Goal: Communication & Community: Answer question/provide support

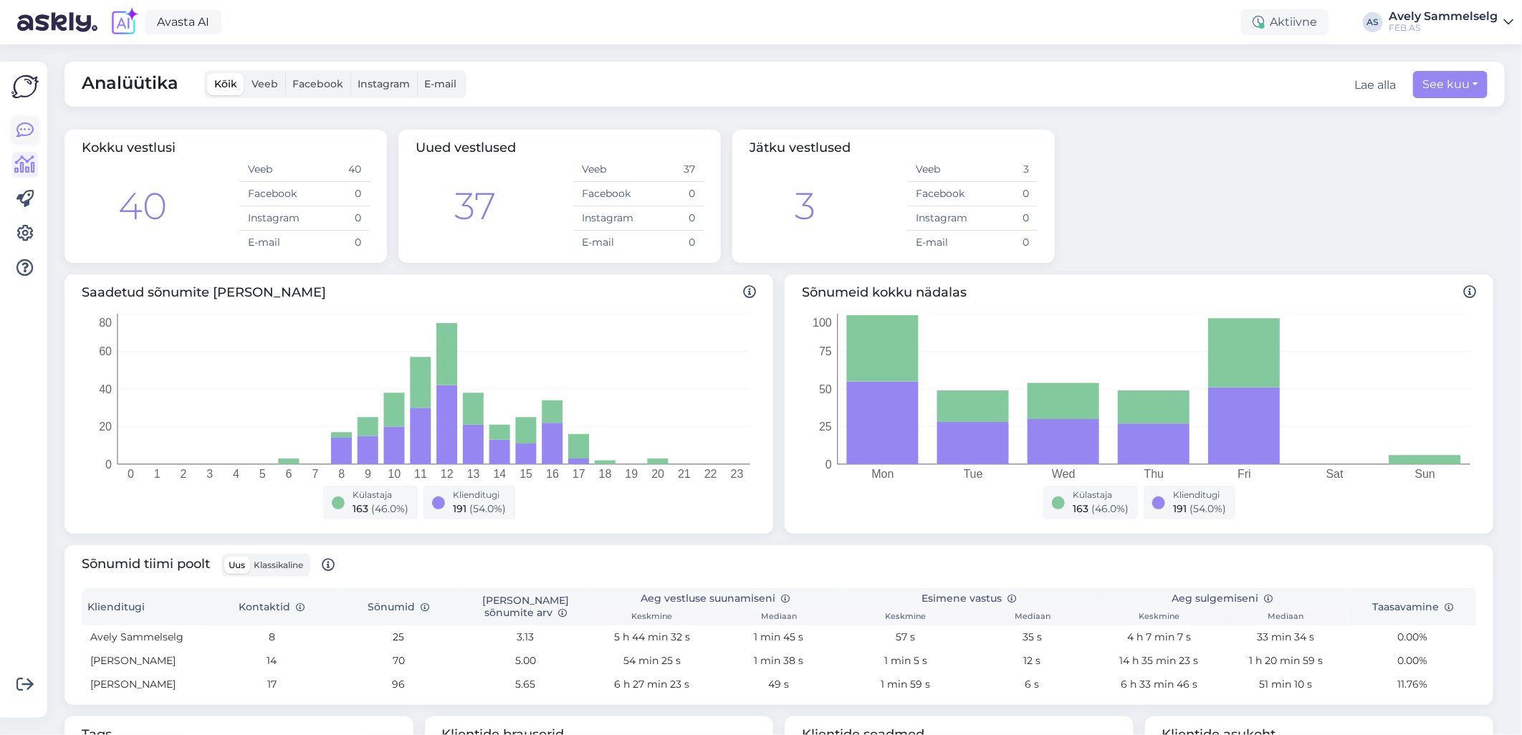
click at [16, 126] on icon at bounding box center [24, 130] width 17 height 17
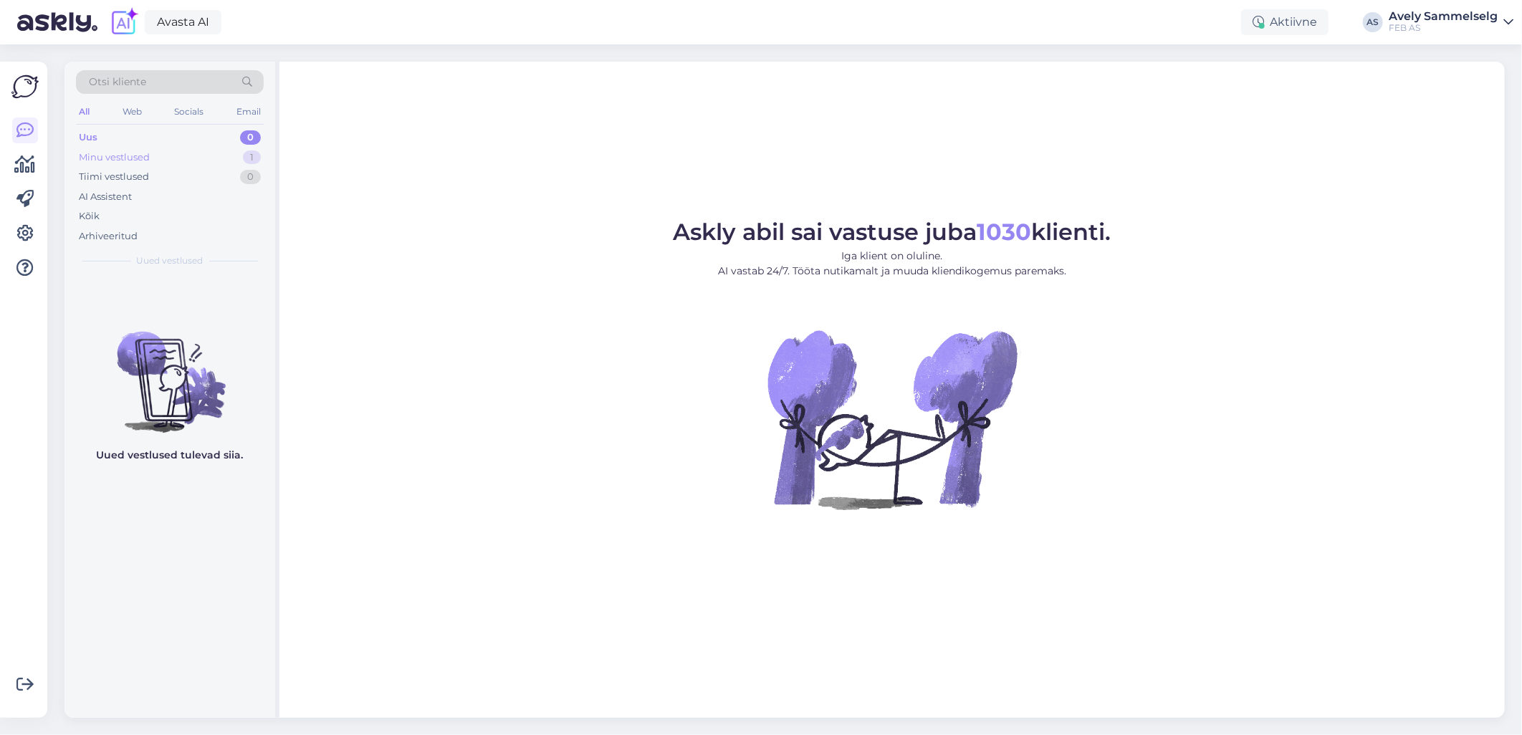
click at [175, 151] on div "Minu vestlused 1" at bounding box center [170, 158] width 188 height 20
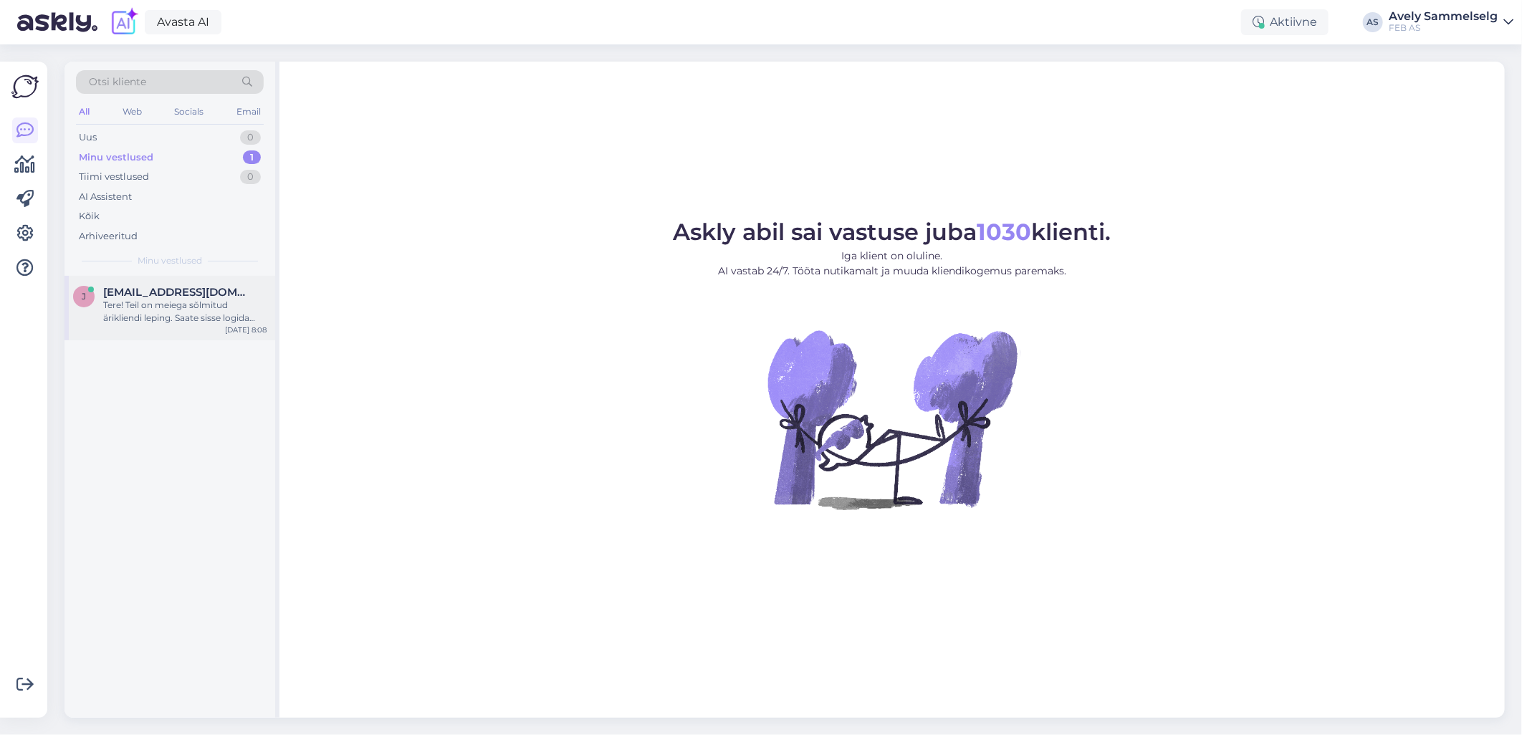
click at [176, 302] on div "Tere! Teil on meiega sõlmitud ärikliendi leping. Saate sisse logida (ID-kaart, …" at bounding box center [184, 312] width 163 height 26
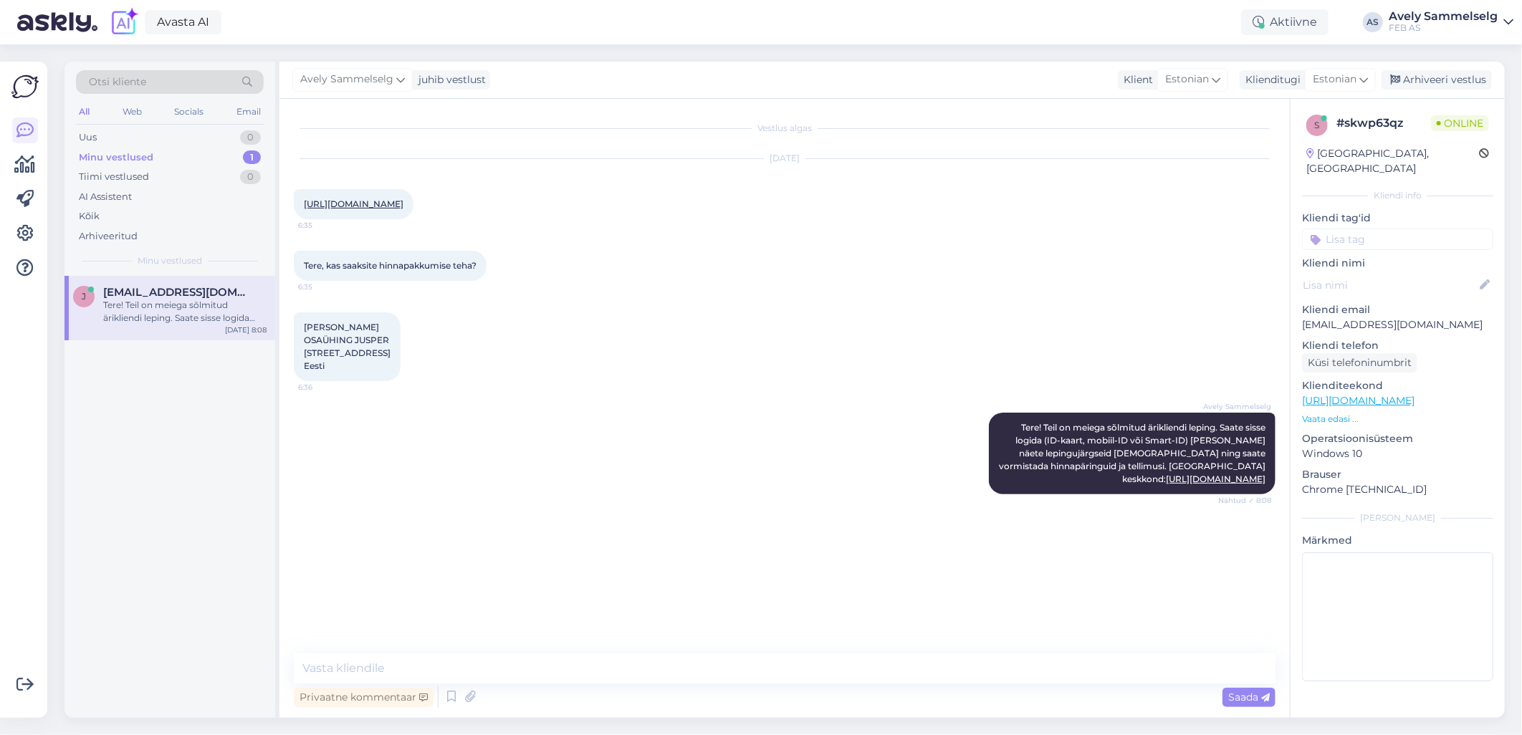
click at [1324, 413] on p "Vaata edasi ..." at bounding box center [1397, 419] width 191 height 13
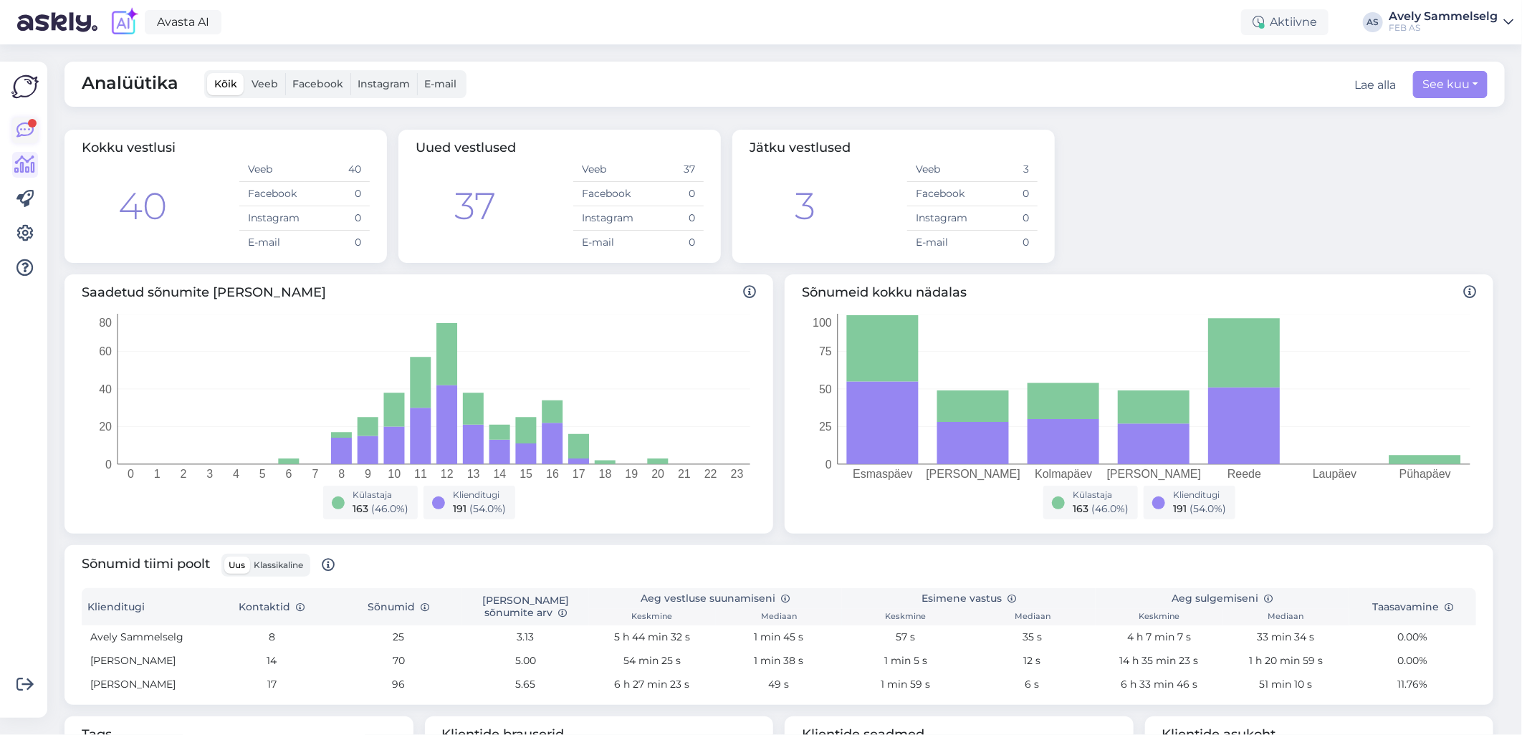
click at [29, 126] on div at bounding box center [32, 123] width 9 height 9
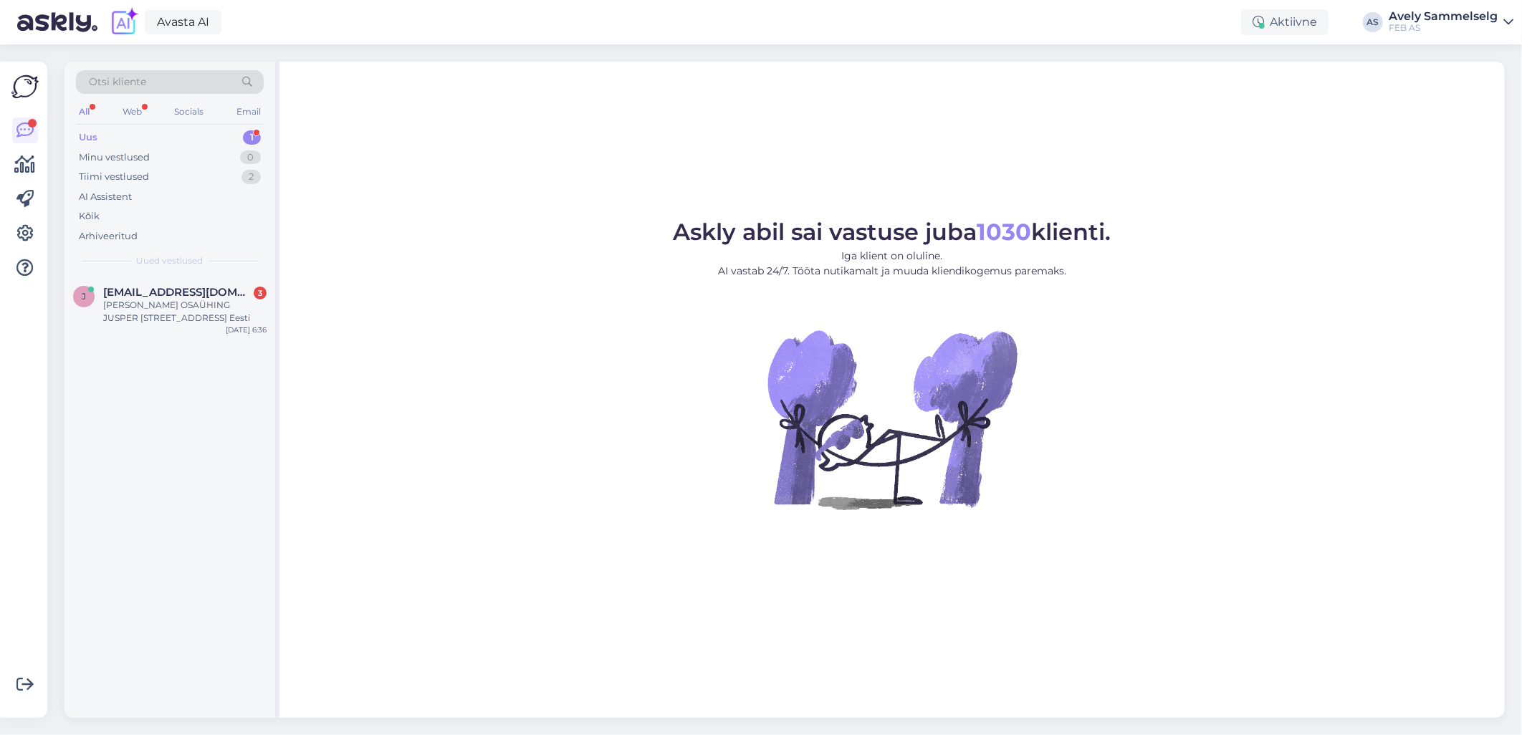
click at [175, 133] on div "Uus 1" at bounding box center [170, 138] width 188 height 20
click at [174, 291] on span "[EMAIL_ADDRESS][DOMAIN_NAME]" at bounding box center [177, 292] width 149 height 13
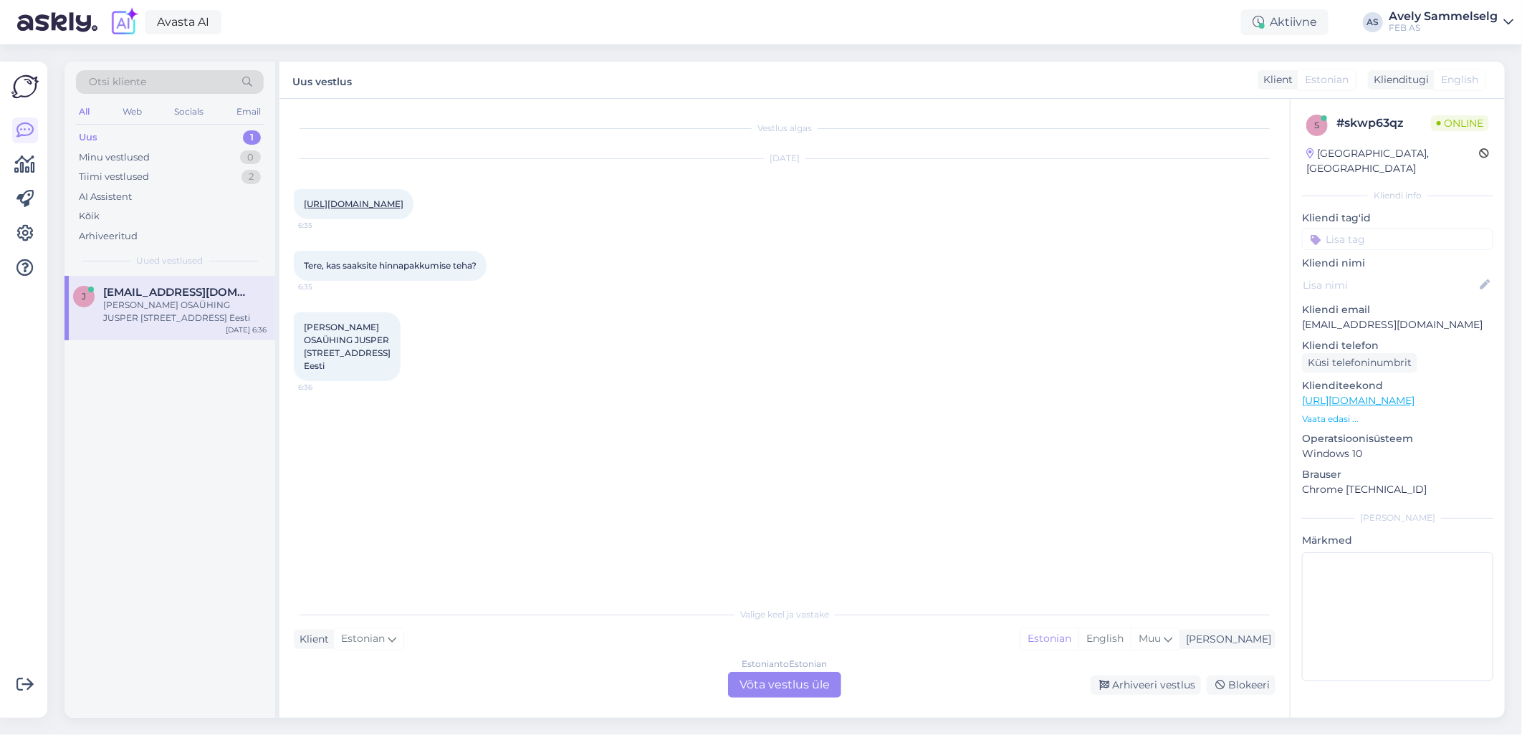
click at [763, 681] on div "Estonian to Estonian Võta vestlus üle" at bounding box center [784, 685] width 113 height 26
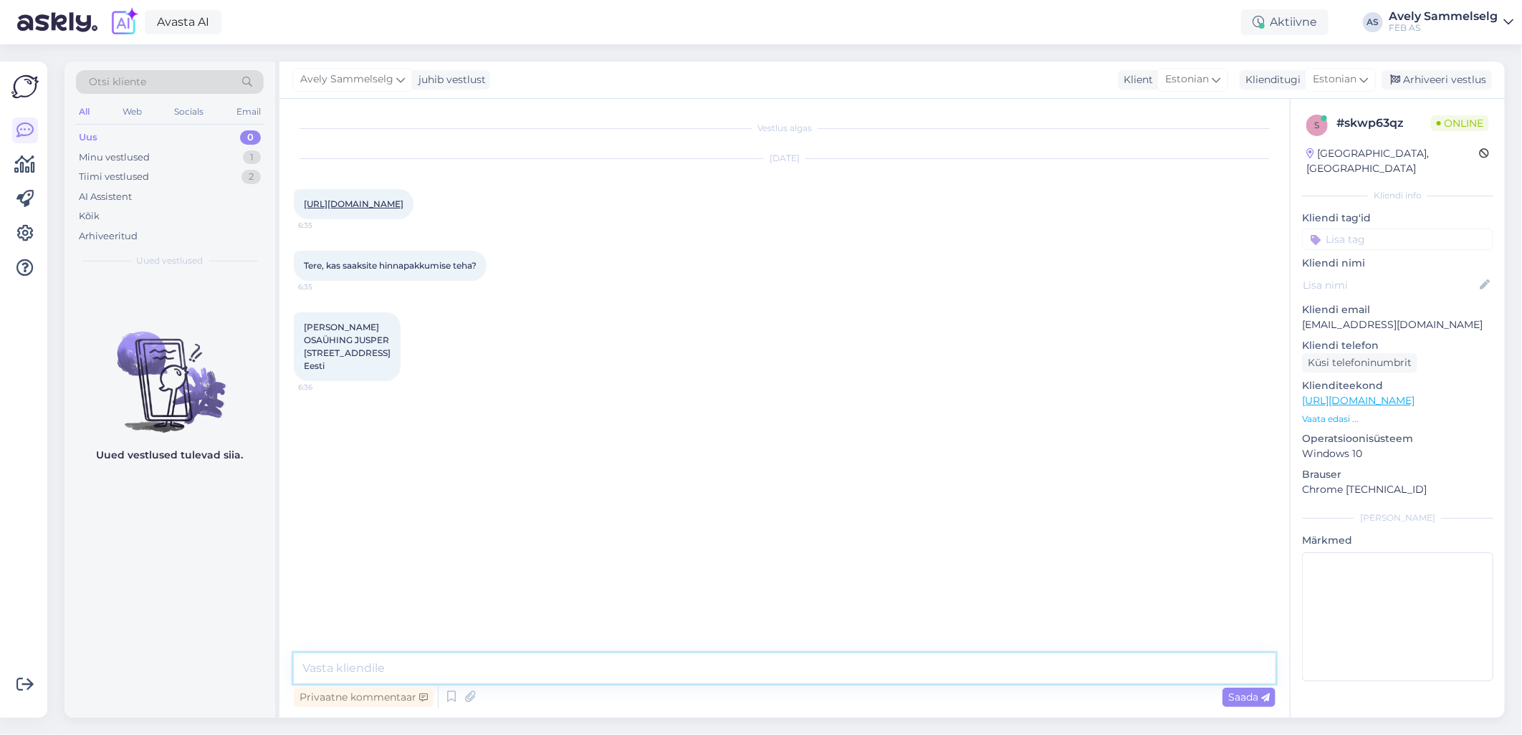
click at [762, 661] on textarea at bounding box center [785, 668] width 982 height 30
click at [403, 202] on link "[URL][DOMAIN_NAME]" at bounding box center [354, 203] width 100 height 11
click at [371, 672] on textarea "Tere!" at bounding box center [785, 668] width 982 height 30
click at [550, 663] on textarea "Tere!" at bounding box center [785, 668] width 982 height 30
click at [417, 668] on textarea "Tere! Teil on meiegasõlmitud ärikliendi leping." at bounding box center [785, 668] width 982 height 30
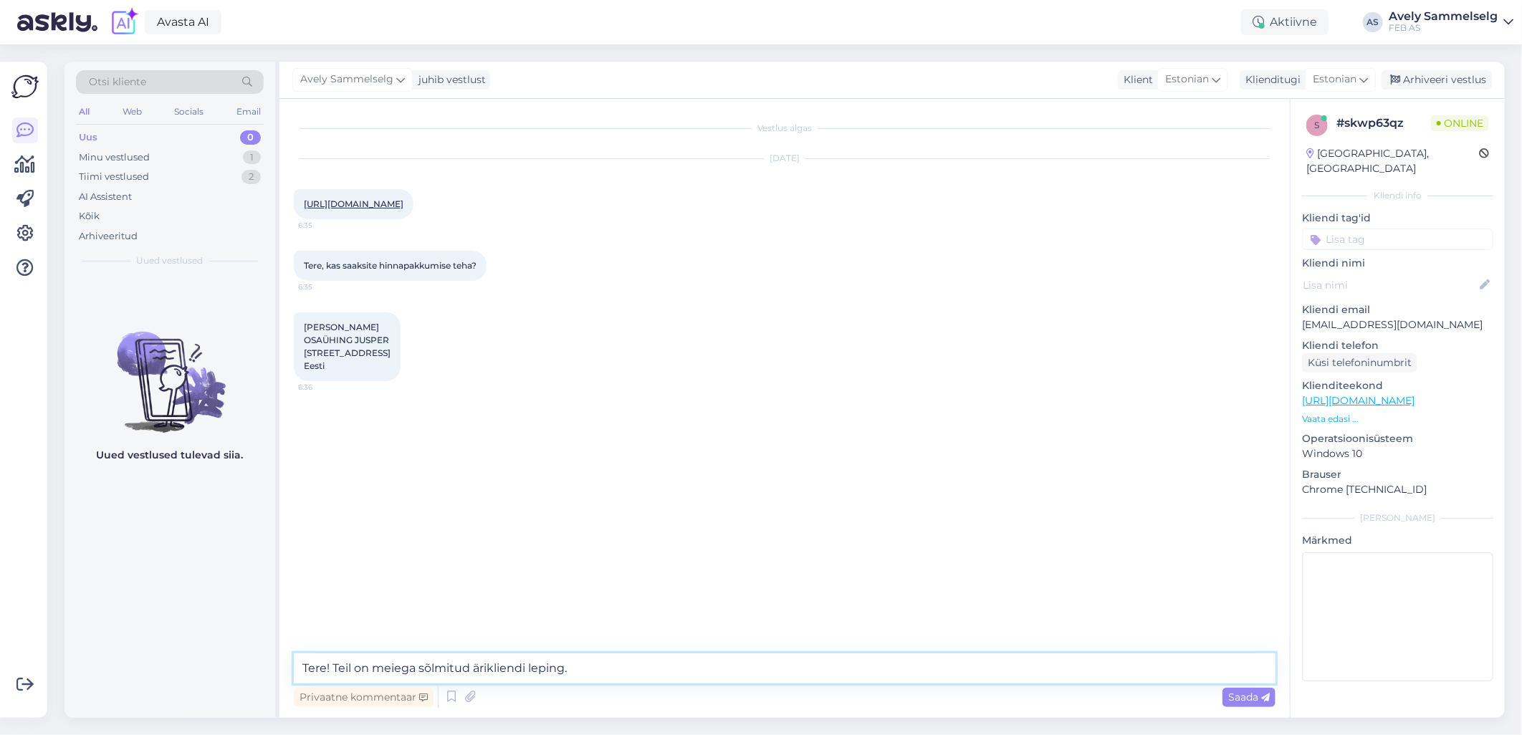
click at [596, 676] on textarea "Tere! Teil on meiega sõlmitud ärikliendi leping." at bounding box center [785, 668] width 982 height 30
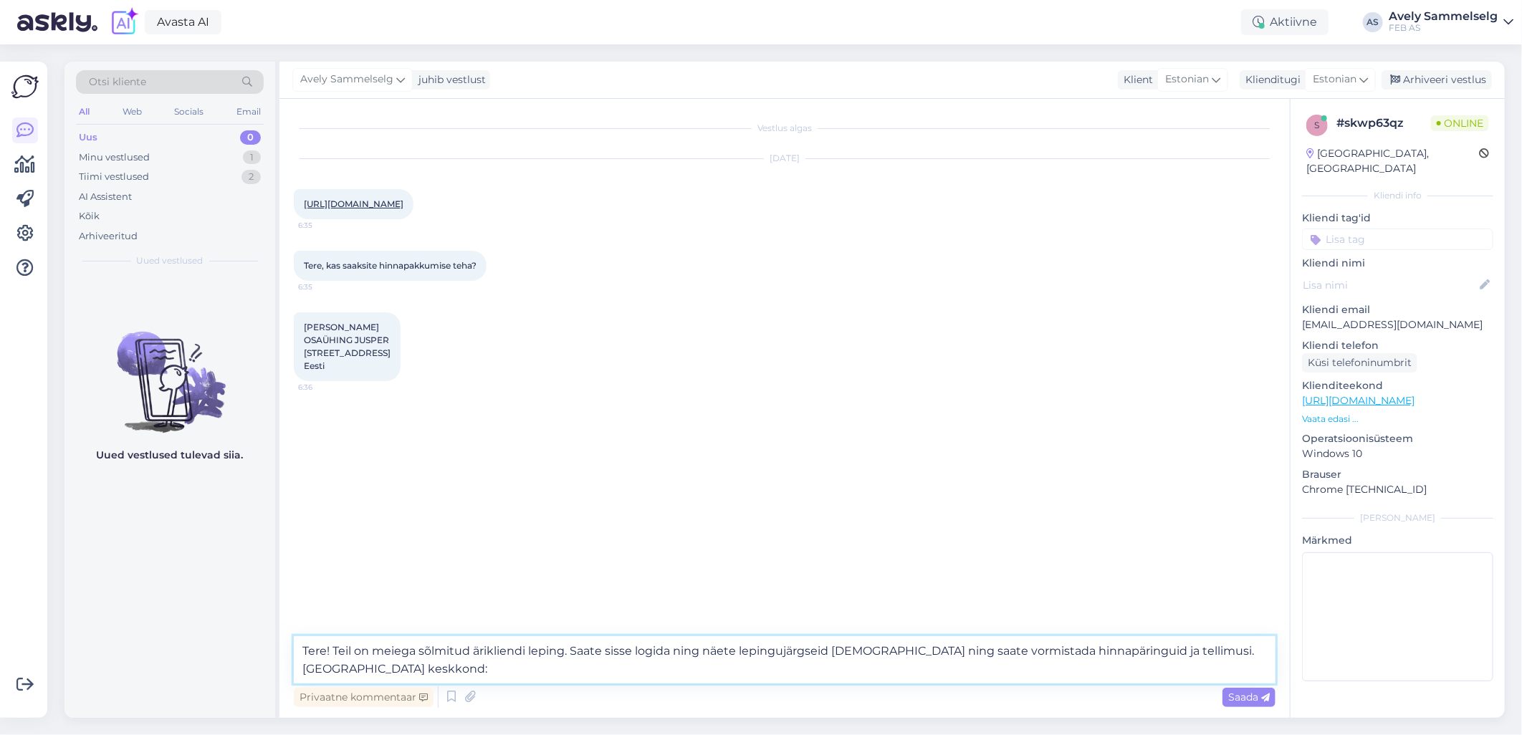
click at [607, 664] on textarea "Tere! Teil on meiega sõlmitud ärikliendi leping. Saate sisse logida ning näete …" at bounding box center [785, 659] width 982 height 47
paste textarea "[URL][DOMAIN_NAME]"
drag, startPoint x: 671, startPoint y: 656, endPoint x: 691, endPoint y: 658, distance: 20.2
click at [671, 656] on textarea "Tere! Teil on meiega sõlmitud ärikliendi leping. Saate sisse logida ning näete …" at bounding box center [785, 659] width 982 height 47
click at [896, 652] on textarea "Tere! Teil on meiega sõlmitud ärikliendi leping. Saate sisse logida (ID-kaart, …" at bounding box center [785, 659] width 982 height 47
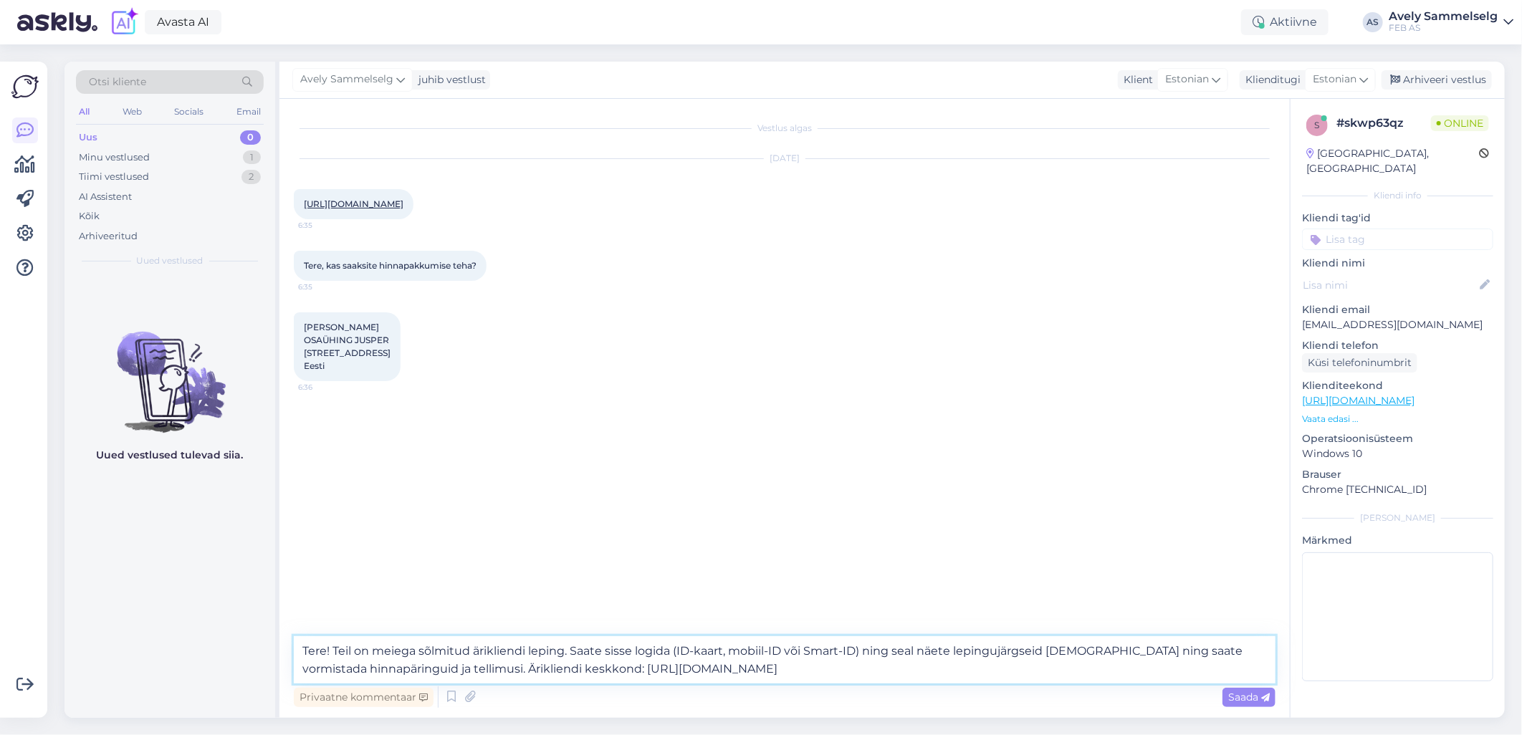
drag, startPoint x: 1111, startPoint y: 653, endPoint x: 1090, endPoint y: 653, distance: 21.5
click at [1090, 653] on textarea "Tere! Teil on meiega sõlmitud ärikliendi leping. Saate sisse logida (ID-kaart, …" at bounding box center [785, 659] width 982 height 47
drag, startPoint x: 888, startPoint y: 650, endPoint x: 881, endPoint y: 649, distance: 7.2
click at [881, 649] on textarea "Tere! Teil on meiega sõlmitud ärikliendi leping. Saate sisse logida (ID-kaart, …" at bounding box center [785, 659] width 982 height 47
drag, startPoint x: 893, startPoint y: 646, endPoint x: 869, endPoint y: 645, distance: 24.4
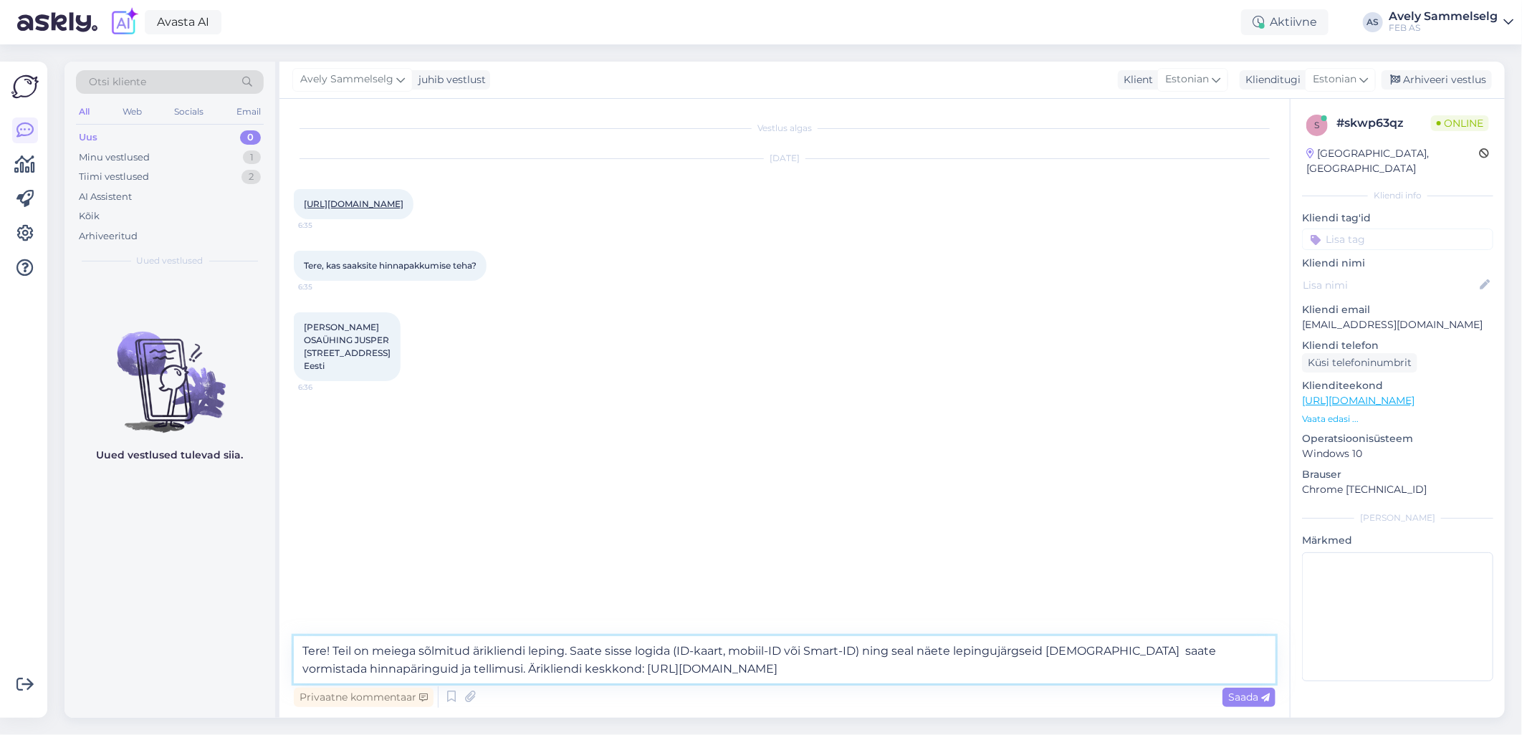
click at [869, 645] on textarea "Tere! Teil on meiega sõlmitud ärikliendi leping. Saate sisse logida (ID-kaart, …" at bounding box center [785, 659] width 982 height 47
click at [1066, 650] on textarea "Tere! Teil on meiega sõlmitud ärikliendi leping. Saate sisse logida (ID-kaart, …" at bounding box center [785, 659] width 982 height 47
click at [678, 653] on textarea "Tere! Teil on meiega sõlmitud ärikliendi leping. Saate sisse logida (ID-kaart, …" at bounding box center [785, 659] width 982 height 47
click at [743, 666] on textarea "Tere! Teil on meiega sõlmitud ärikliendi leping. Saate sisse logida (ID-kaart, …" at bounding box center [785, 659] width 982 height 47
type textarea "Tere! Teil on meiega sõlmitud ärikliendi leping. Saate sisse logida (ID-kaart, …"
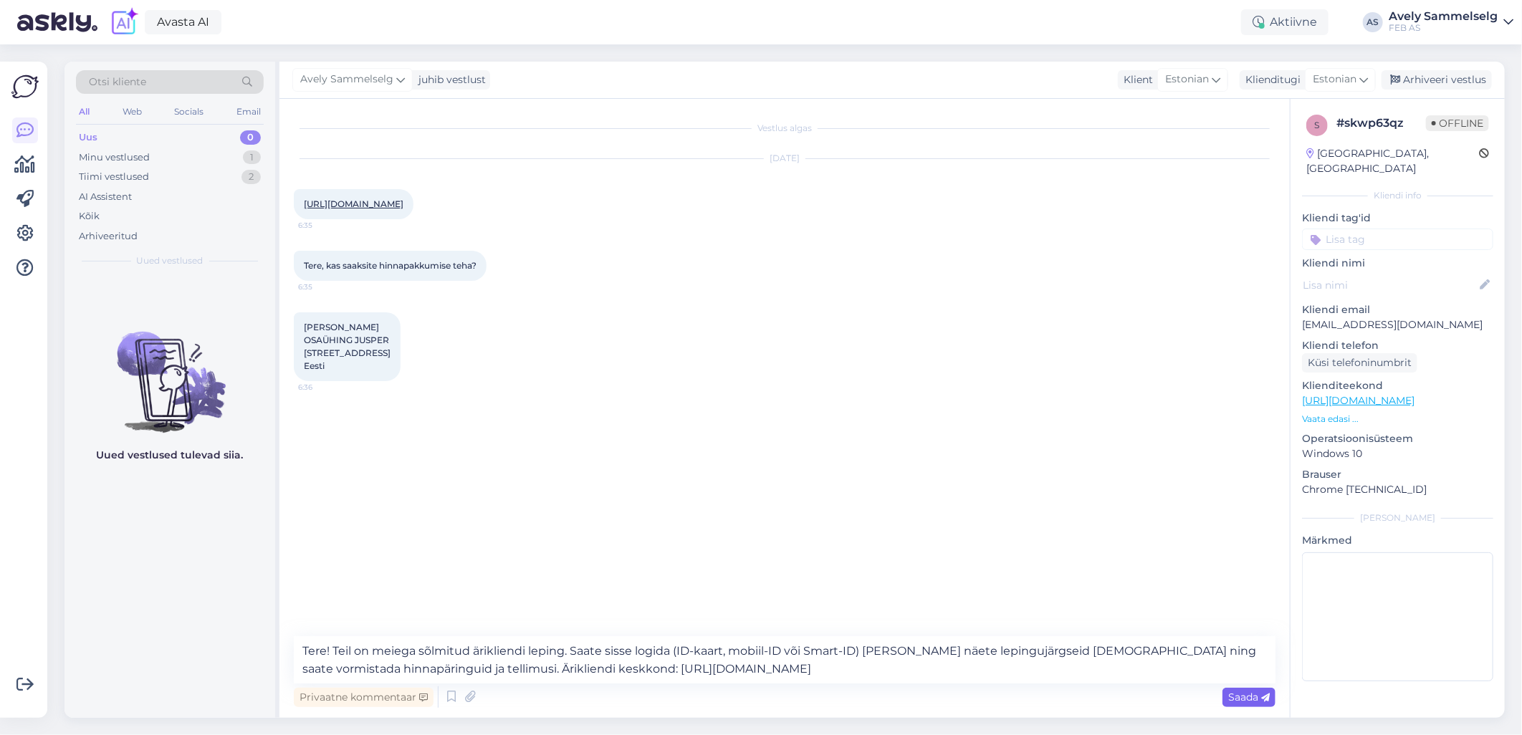
click at [1228, 698] on span "Saada" at bounding box center [1249, 697] width 42 height 13
